Goal: Task Accomplishment & Management: Use online tool/utility

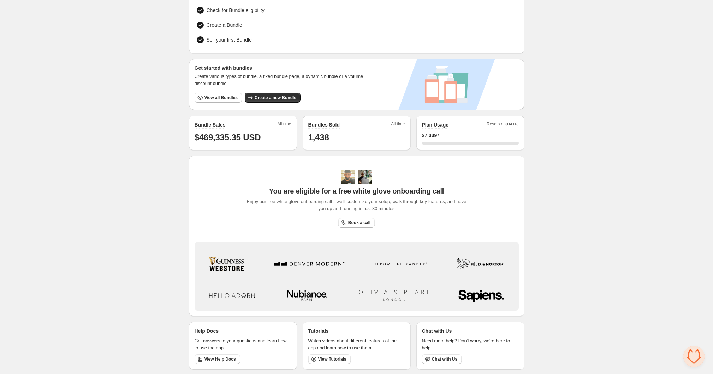
scroll to position [71, 0]
click at [225, 98] on span "View all Bundles" at bounding box center [220, 98] width 33 height 6
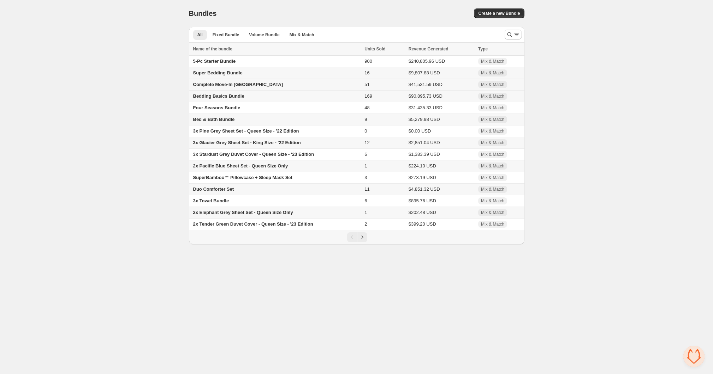
click at [221, 86] on span "Complete Move-In [GEOGRAPHIC_DATA]" at bounding box center [238, 84] width 90 height 5
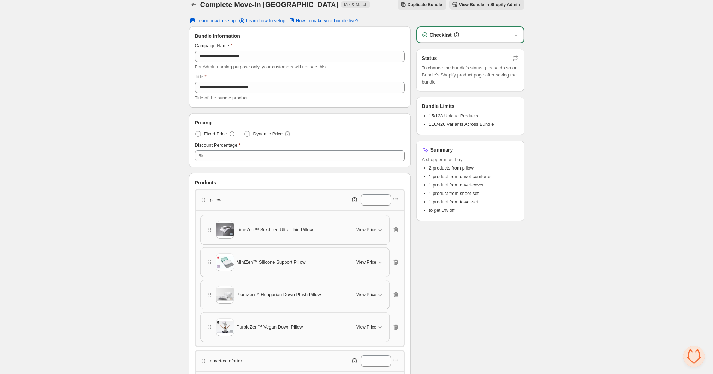
scroll to position [36, 0]
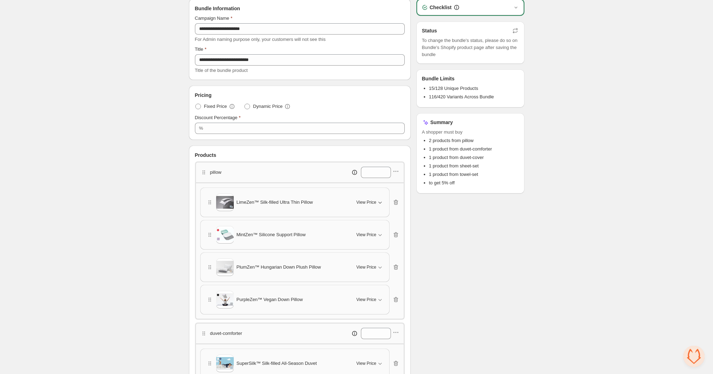
click at [368, 200] on span "View Price" at bounding box center [366, 203] width 20 height 6
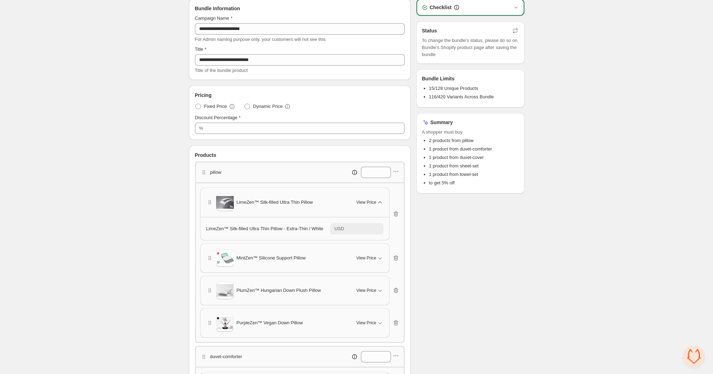
click at [369, 200] on span "View Price" at bounding box center [366, 203] width 20 height 6
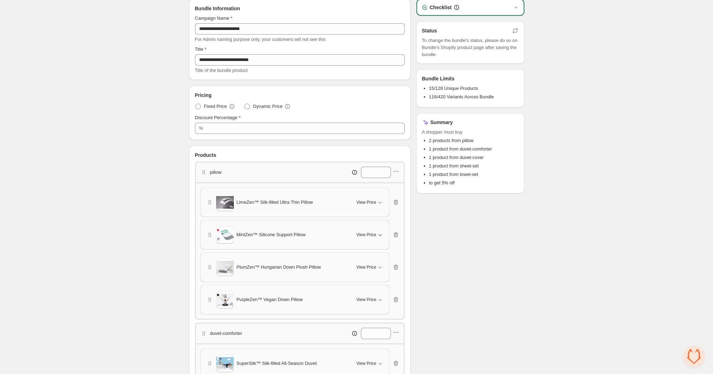
click at [378, 233] on icon "button" at bounding box center [379, 235] width 7 height 7
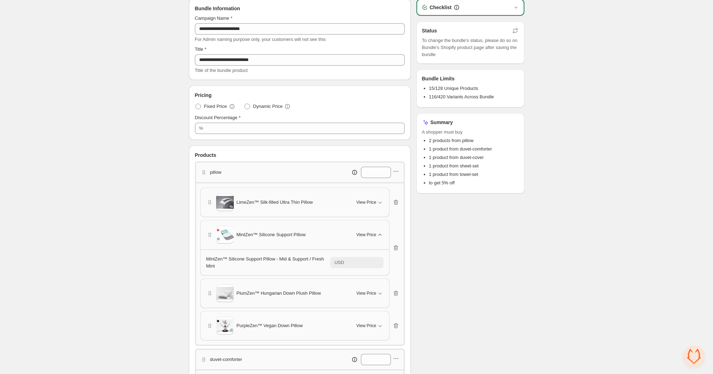
click at [378, 233] on icon "button" at bounding box center [379, 235] width 7 height 7
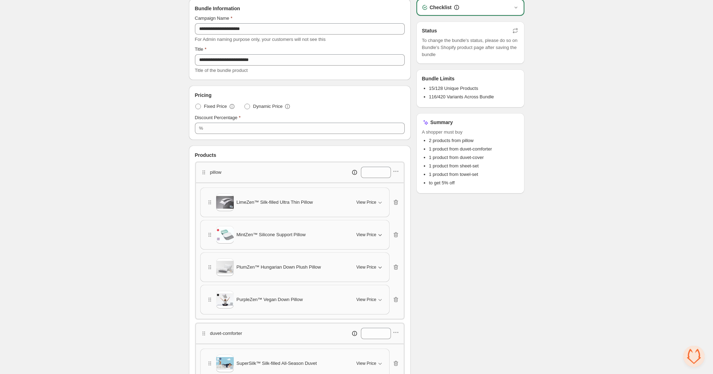
click at [371, 270] on button "View Price" at bounding box center [369, 267] width 35 height 11
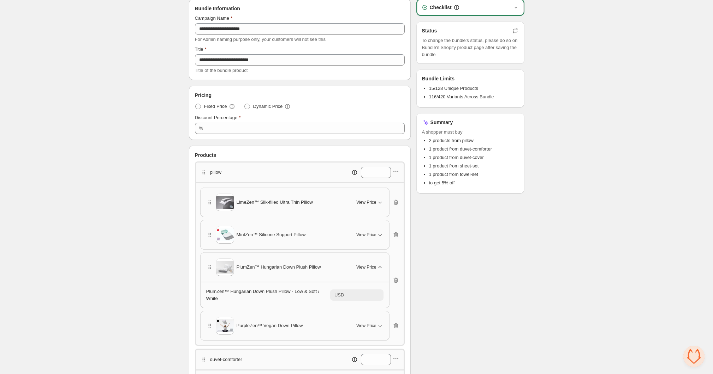
click at [371, 269] on div "View Price" at bounding box center [369, 267] width 27 height 7
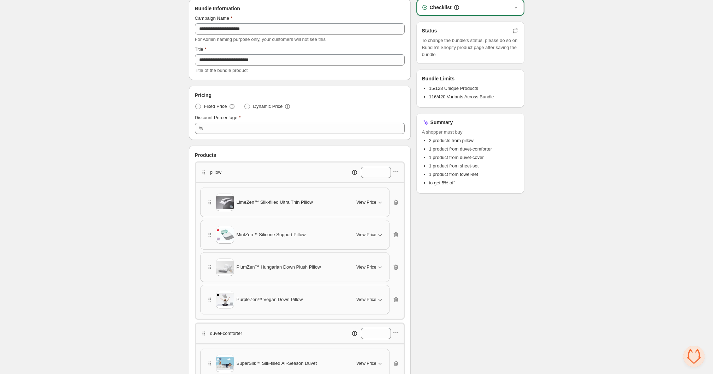
click at [371, 301] on span "View Price" at bounding box center [366, 300] width 20 height 6
click at [396, 202] on icon "button" at bounding box center [396, 203] width 1 height 2
click at [394, 233] on icon "button" at bounding box center [395, 235] width 5 height 5
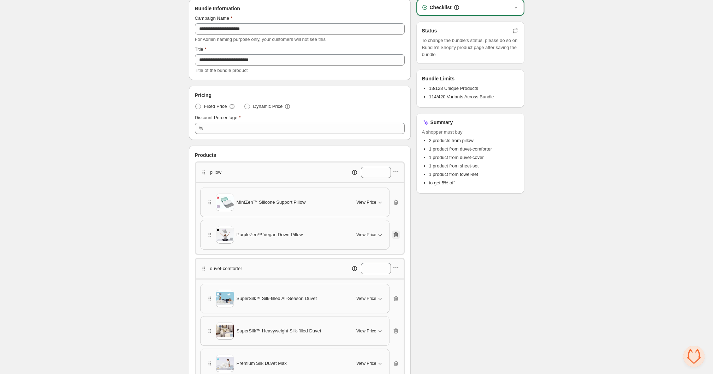
click at [396, 232] on icon "button" at bounding box center [395, 235] width 7 height 7
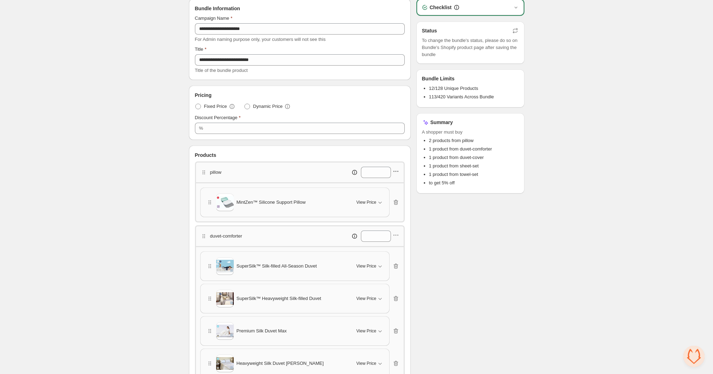
click at [397, 169] on icon "button" at bounding box center [395, 171] width 7 height 7
click at [385, 195] on span "Edit products" at bounding box center [399, 196] width 38 height 7
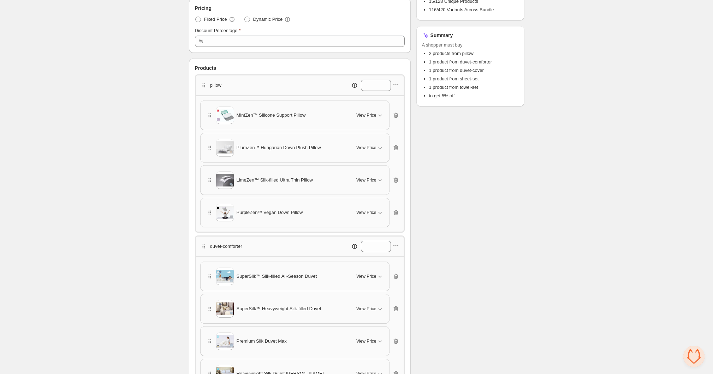
scroll to position [0, 0]
